Goal: Task Accomplishment & Management: Manage account settings

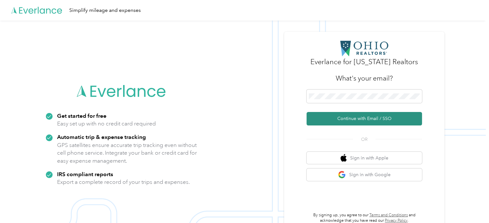
click at [372, 113] on button "Continue with Email / SSO" at bounding box center [363, 118] width 115 height 13
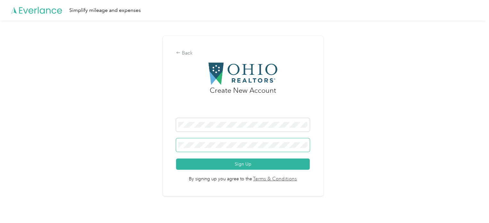
click at [176, 158] on button "Sign Up" at bounding box center [243, 163] width 134 height 11
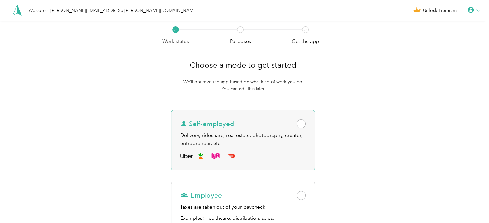
click at [304, 123] on span at bounding box center [300, 123] width 9 height 9
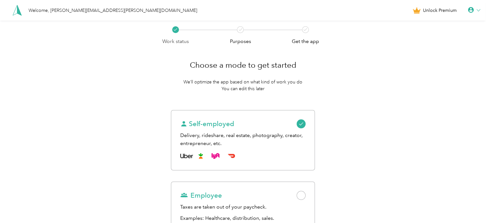
click at [351, 100] on div "Work status Purposes Get the app Choose a mode to get started We’ll optimize th…" at bounding box center [242, 161] width 485 height 280
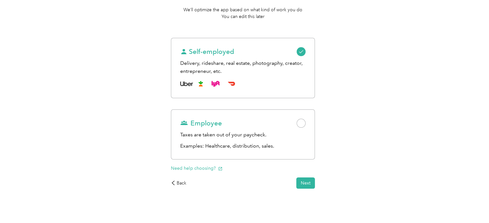
scroll to position [78, 0]
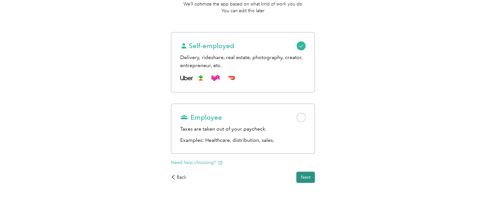
click at [308, 174] on button "Next" at bounding box center [305, 176] width 19 height 11
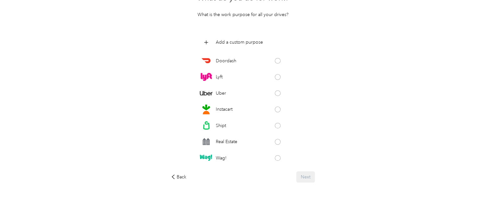
scroll to position [67, 0]
click at [275, 142] on span at bounding box center [278, 142] width 6 height 6
click at [310, 178] on button "Next" at bounding box center [305, 176] width 19 height 11
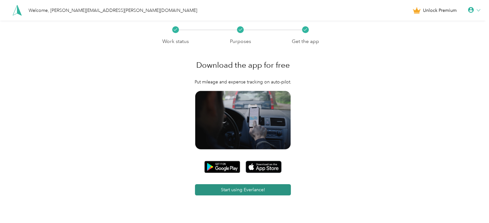
click at [268, 189] on button "Start using Everlance!" at bounding box center [243, 189] width 96 height 11
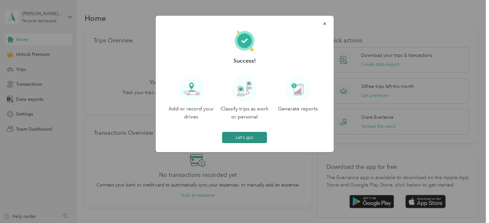
click at [249, 137] on button "Let's go!" at bounding box center [244, 137] width 45 height 11
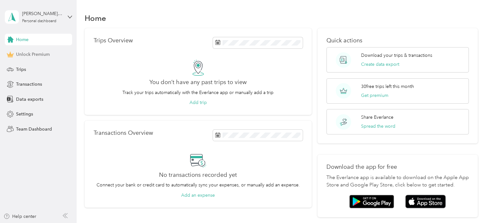
click at [26, 55] on span "Unlock Premium" at bounding box center [33, 54] width 34 height 7
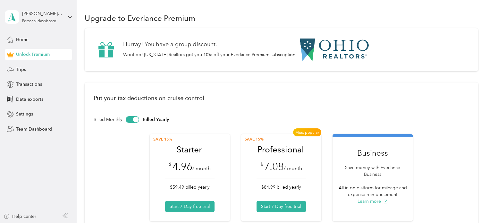
click at [418, 117] on div "Billed Monthly Billed Yearly" at bounding box center [281, 119] width 375 height 7
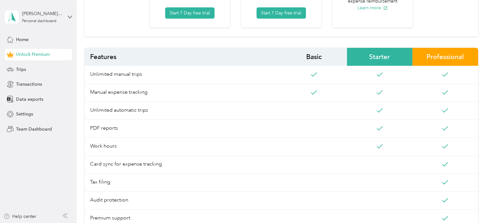
scroll to position [192, 0]
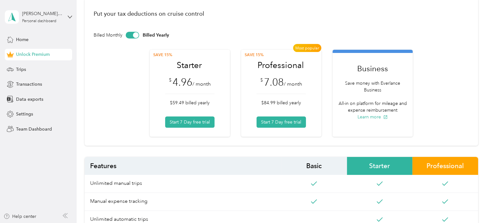
scroll to position [90, 0]
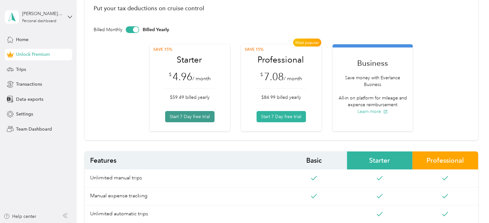
click at [197, 118] on button "Start 7 Day free trial" at bounding box center [189, 116] width 49 height 11
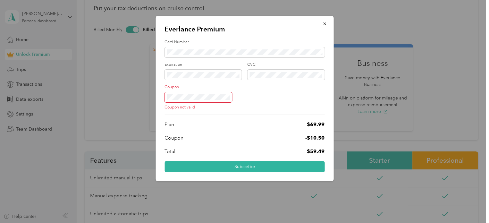
click at [145, 222] on div "Everlance Premium Card Number Expiration CVC Coupon Coupon not valid Plan $ 69.…" at bounding box center [242, 223] width 485 height 0
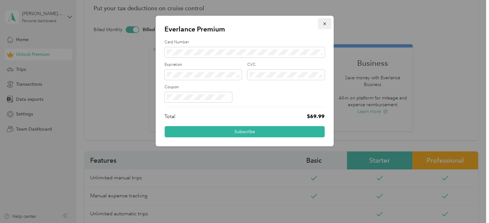
drag, startPoint x: 145, startPoint y: 102, endPoint x: 325, endPoint y: 22, distance: 197.6
click at [325, 222] on div "Everlance Premium Card Number Expiration CVC Coupon Total $69.99 Subscribe" at bounding box center [242, 223] width 485 height 0
click at [325, 23] on icon "button" at bounding box center [324, 23] width 4 height 4
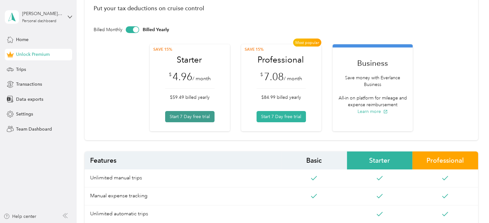
click at [198, 117] on button "Start 7 Day free trial" at bounding box center [189, 116] width 49 height 11
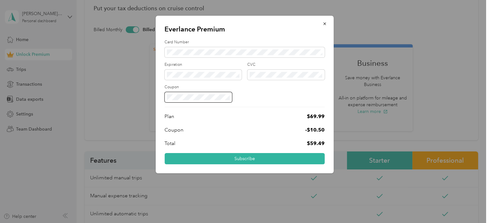
click at [198, 117] on div "Plan $ 69.99" at bounding box center [244, 116] width 160 height 8
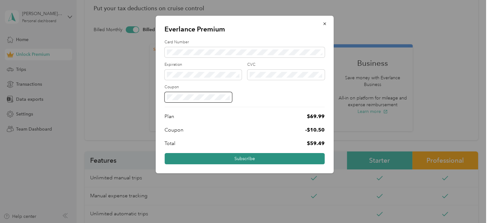
click at [251, 157] on button "Subscribe" at bounding box center [244, 158] width 160 height 11
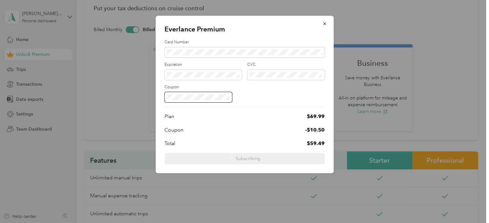
click at [251, 157] on form "Card Number Expiration CVC Coupon Plan $ 69.99 Coupon -$ 10.50 Total $59.49 Sub…" at bounding box center [244, 101] width 160 height 125
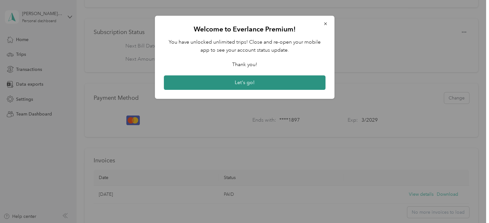
click at [267, 83] on button "Let's go!" at bounding box center [244, 82] width 161 height 15
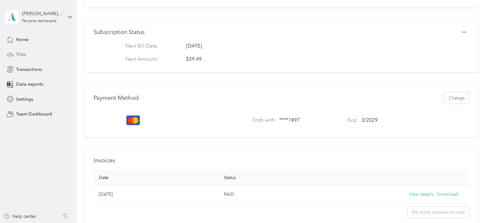
click at [18, 57] on span "Trips" at bounding box center [21, 54] width 10 height 7
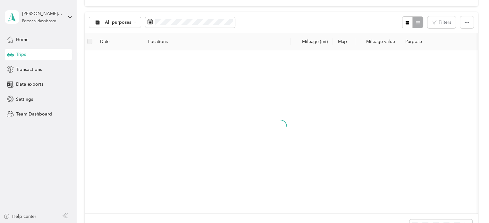
scroll to position [90, 0]
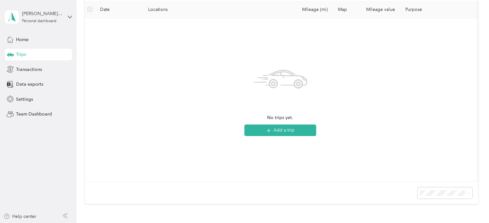
click at [344, 8] on th "Map" at bounding box center [344, 10] width 22 height 18
click at [268, 129] on icon "button" at bounding box center [268, 130] width 7 height 7
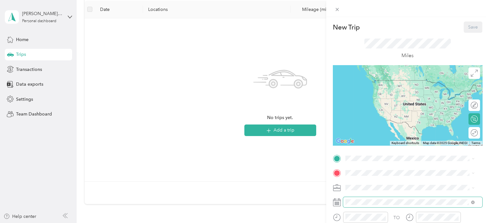
click at [352, 197] on span at bounding box center [412, 202] width 139 height 10
click at [338, 204] on icon at bounding box center [337, 202] width 8 height 8
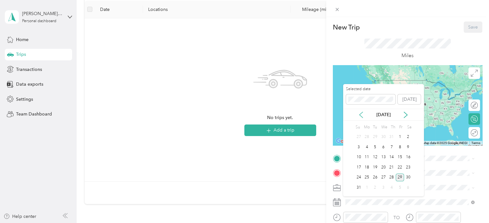
click at [359, 113] on icon at bounding box center [361, 115] width 6 height 6
click at [401, 156] on div "18" at bounding box center [399, 157] width 8 height 8
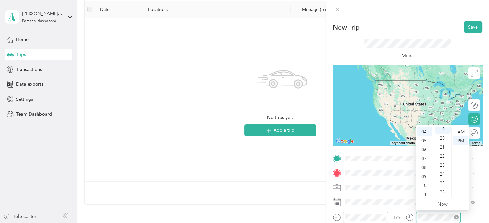
scroll to position [170, 0]
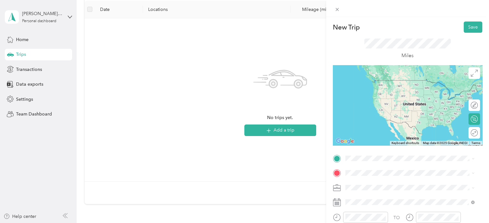
click at [402, 87] on li "[STREET_ADDRESS][US_STATE]" at bounding box center [410, 79] width 134 height 13
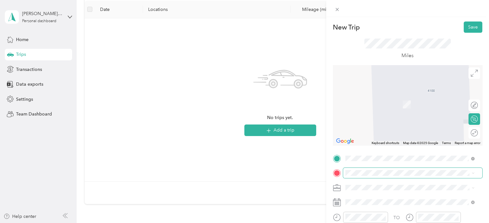
click at [358, 178] on span at bounding box center [412, 173] width 139 height 10
click at [414, 95] on span "[STREET_ADDRESS][US_STATE]" at bounding box center [389, 92] width 64 height 6
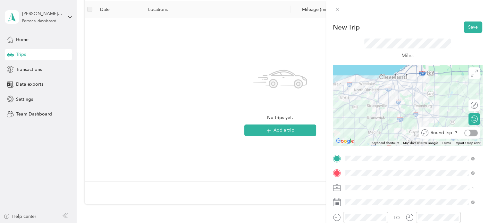
click at [468, 130] on div at bounding box center [470, 132] width 13 height 7
click at [463, 23] on button "Save" at bounding box center [472, 26] width 19 height 11
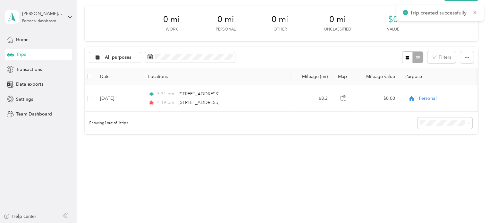
scroll to position [28, 0]
click at [18, 57] on span "Trips" at bounding box center [21, 54] width 10 height 7
click at [464, 55] on icon "button" at bounding box center [466, 57] width 4 height 4
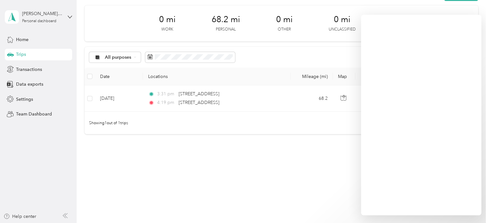
click at [290, 120] on div "Showing 1 out of 1 trips" at bounding box center [281, 123] width 393 height 22
click at [242, 29] on div "0 mi Work 68.2 mi Personal 0 mi Other 0 mi Unclassified $0 Value" at bounding box center [281, 23] width 393 height 36
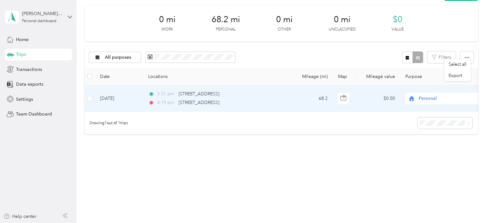
click at [432, 95] on span "Personal" at bounding box center [447, 98] width 59 height 7
click at [431, 125] on span "Real Estate" at bounding box center [450, 127] width 59 height 7
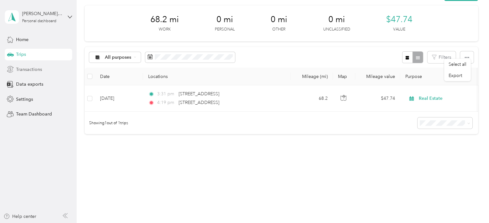
click at [37, 70] on span "Transactions" at bounding box center [29, 69] width 26 height 7
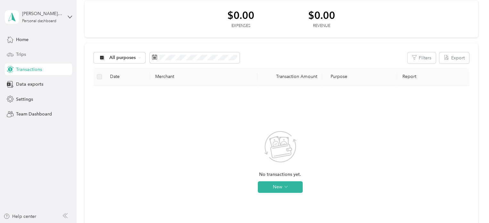
click at [15, 54] on div "Trips" at bounding box center [38, 55] width 67 height 12
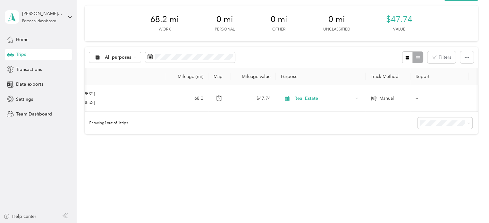
scroll to position [0, 140]
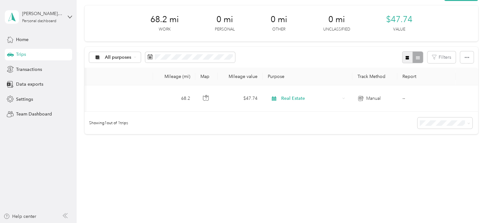
click at [408, 53] on button "button" at bounding box center [407, 57] width 11 height 12
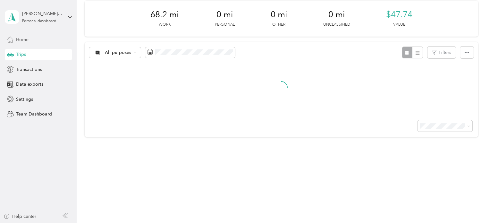
click at [24, 40] on span "Home" at bounding box center [22, 39] width 12 height 7
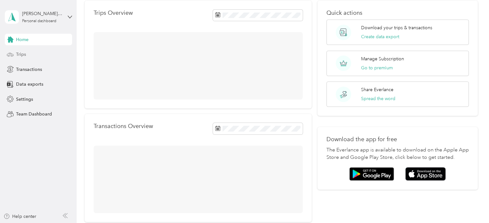
click at [17, 54] on span "Trips" at bounding box center [21, 54] width 10 height 7
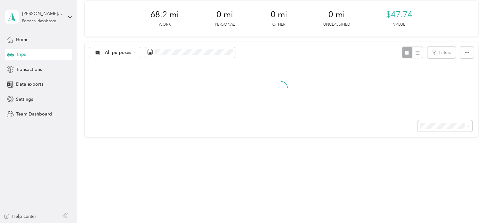
click at [299, 125] on div at bounding box center [281, 125] width 393 height 22
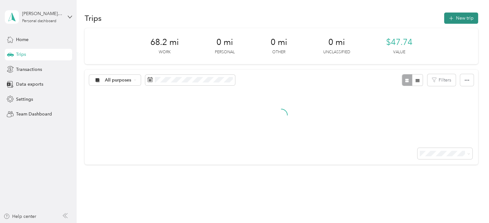
click at [455, 22] on button "New trip" at bounding box center [461, 17] width 34 height 11
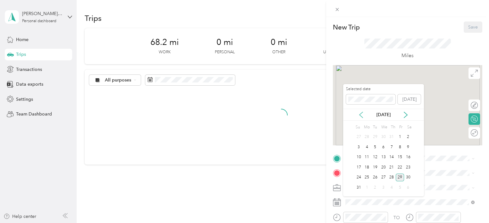
click at [361, 115] on icon at bounding box center [361, 115] width 6 height 6
click at [411, 155] on div "19" at bounding box center [408, 157] width 8 height 8
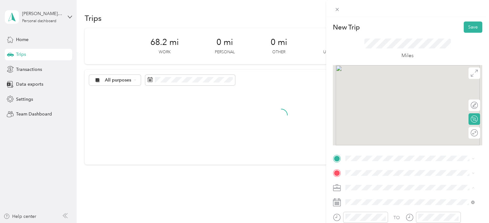
click at [371, 121] on ol "Work Personal Real Estate Other Charity Medical Moving Commute" at bounding box center [410, 137] width 134 height 90
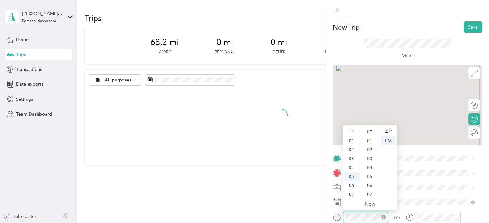
scroll to position [38, 0]
click at [351, 182] on div "10" at bounding box center [351, 182] width 15 height 9
drag, startPoint x: 378, startPoint y: 170, endPoint x: 380, endPoint y: 156, distance: 14.5
click at [380, 156] on ul "AM PM" at bounding box center [388, 161] width 18 height 69
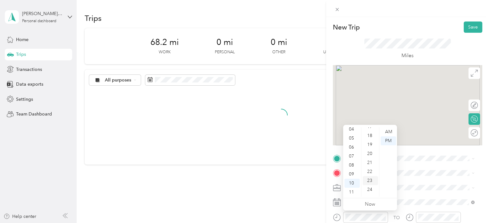
click at [370, 180] on div "23" at bounding box center [369, 180] width 15 height 9
click at [389, 132] on div "AM" at bounding box center [387, 131] width 15 height 9
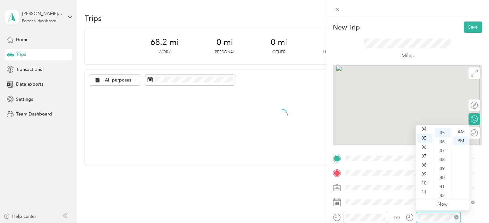
scroll to position [313, 0]
click at [425, 183] on div "10" at bounding box center [424, 182] width 15 height 9
click at [443, 186] on div "49" at bounding box center [442, 186] width 15 height 9
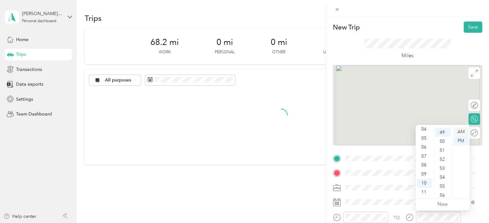
click at [463, 130] on div "AM" at bounding box center [460, 131] width 15 height 9
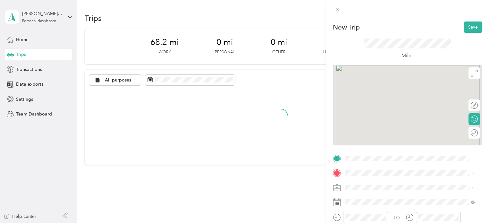
click at [348, 171] on div "No results found Check your spelling or try another address" at bounding box center [410, 178] width 134 height 37
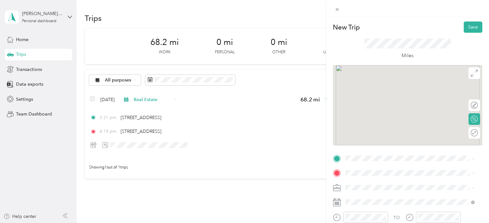
click at [369, 118] on div "Real Estate" at bounding box center [409, 116] width 125 height 7
click at [401, 119] on div "[STREET_ADDRESS][US_STATE]" at bounding box center [409, 114] width 125 height 9
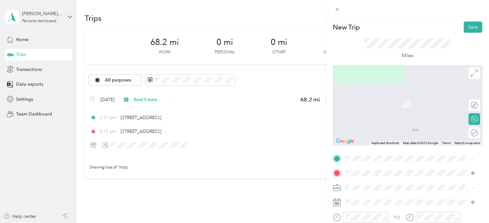
click at [401, 82] on span "[STREET_ADDRESS][US_STATE]" at bounding box center [389, 80] width 64 height 6
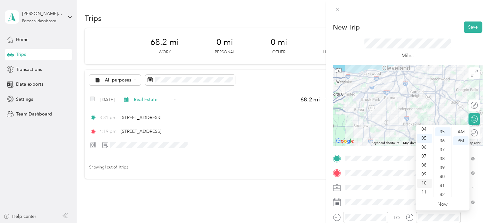
click at [421, 184] on div "10" at bounding box center [424, 182] width 15 height 9
click at [443, 172] on div "47" at bounding box center [442, 168] width 15 height 9
click at [443, 132] on div "47" at bounding box center [442, 132] width 15 height 9
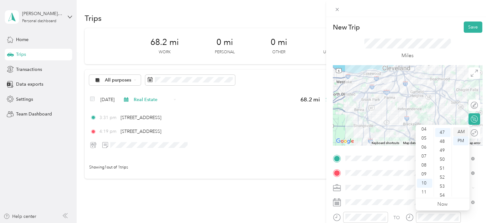
click at [461, 131] on div "AM" at bounding box center [460, 131] width 15 height 9
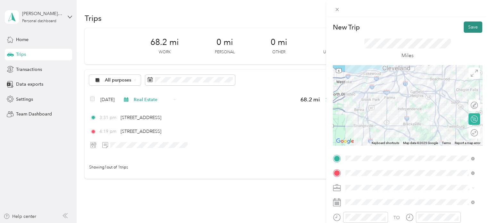
click at [470, 26] on button "Save" at bounding box center [472, 26] width 19 height 11
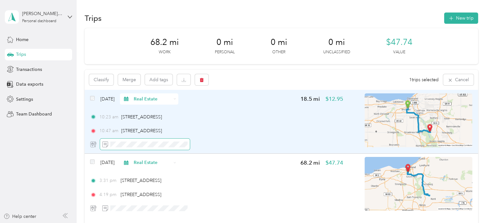
click at [106, 143] on icon at bounding box center [105, 144] width 6 height 6
click at [95, 145] on icon at bounding box center [95, 144] width 1 height 6
click at [93, 102] on div "[DATE] Real Estate" at bounding box center [134, 98] width 88 height 11
click at [164, 79] on button "Add tags" at bounding box center [159, 79] width 28 height 11
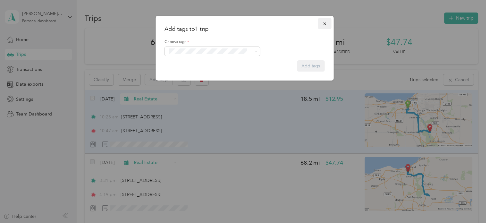
click at [323, 24] on icon "button" at bounding box center [324, 23] width 4 height 4
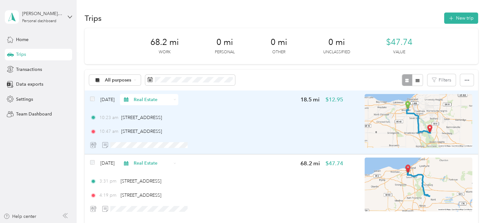
click at [418, 119] on img at bounding box center [418, 121] width 108 height 54
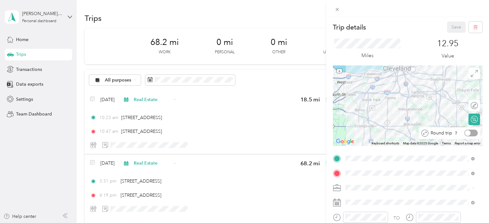
click at [469, 131] on div at bounding box center [470, 132] width 13 height 7
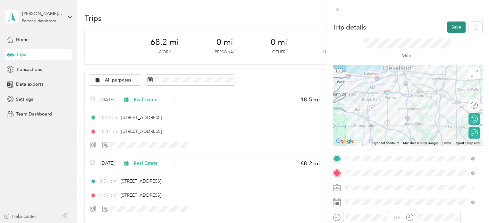
click at [452, 22] on button "Save" at bounding box center [456, 26] width 19 height 11
click at [449, 25] on button "Save" at bounding box center [456, 26] width 19 height 11
click at [264, 101] on div "Trip details Save This trip cannot be edited because it is either under review,…" at bounding box center [244, 111] width 489 height 223
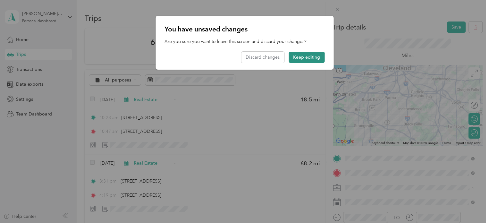
click at [300, 58] on button "Keep editing" at bounding box center [306, 57] width 36 height 11
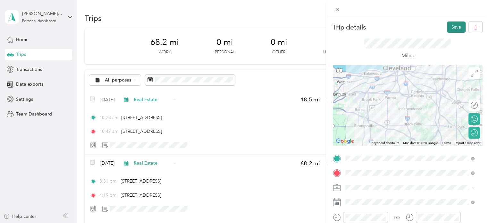
click at [450, 25] on button "Save" at bounding box center [456, 26] width 19 height 11
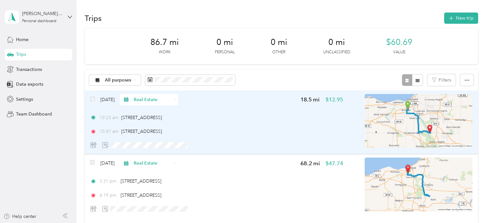
click at [211, 111] on div "Jul 19, 2025 Real Estate 18.5 mi $12.95 10:23 am 4100 West 58th Street, Clevela…" at bounding box center [216, 122] width 253 height 57
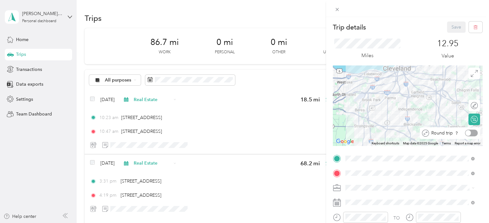
click at [468, 132] on div at bounding box center [471, 132] width 13 height 7
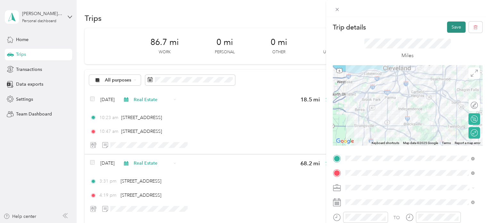
click at [451, 26] on button "Save" at bounding box center [456, 26] width 19 height 11
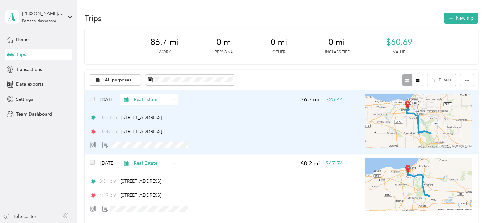
click at [389, 126] on img at bounding box center [418, 121] width 108 height 54
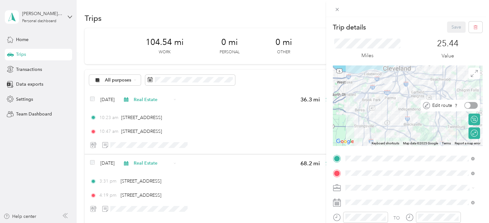
click at [465, 105] on div at bounding box center [468, 106] width 6 height 6
click at [448, 103] on div "Edit route" at bounding box center [454, 105] width 48 height 7
click at [423, 103] on icon at bounding box center [426, 105] width 7 height 7
click at [471, 106] on div at bounding box center [474, 106] width 6 height 6
click at [468, 133] on div at bounding box center [472, 132] width 9 height 7
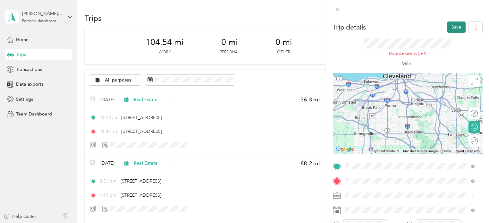
click at [456, 25] on button "Save" at bounding box center [456, 26] width 19 height 11
click at [454, 50] on div "Distance cannot be 0 Miles" at bounding box center [407, 53] width 149 height 40
click at [364, 52] on div "Distance cannot be 0" at bounding box center [407, 54] width 87 height 6
click at [469, 141] on div at bounding box center [470, 140] width 13 height 7
click at [471, 141] on div at bounding box center [474, 141] width 6 height 6
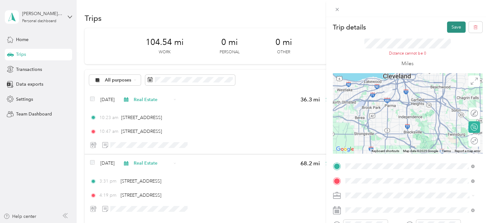
click at [455, 22] on button "Save" at bounding box center [456, 26] width 19 height 11
click at [451, 24] on button "Save" at bounding box center [456, 26] width 19 height 11
